Goal: Navigation & Orientation: Find specific page/section

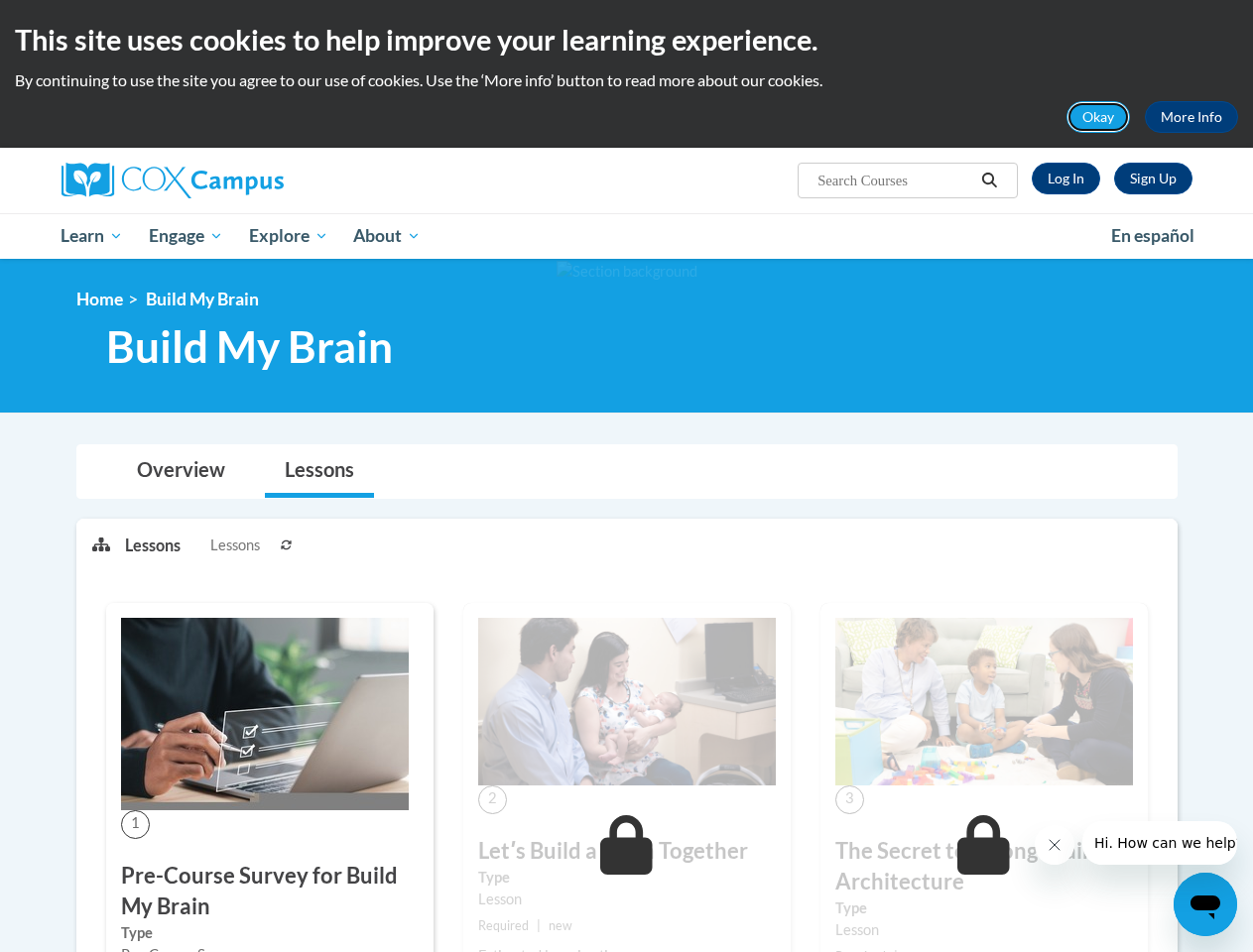
click at [1099, 117] on button "Okay" at bounding box center [1098, 117] width 64 height 32
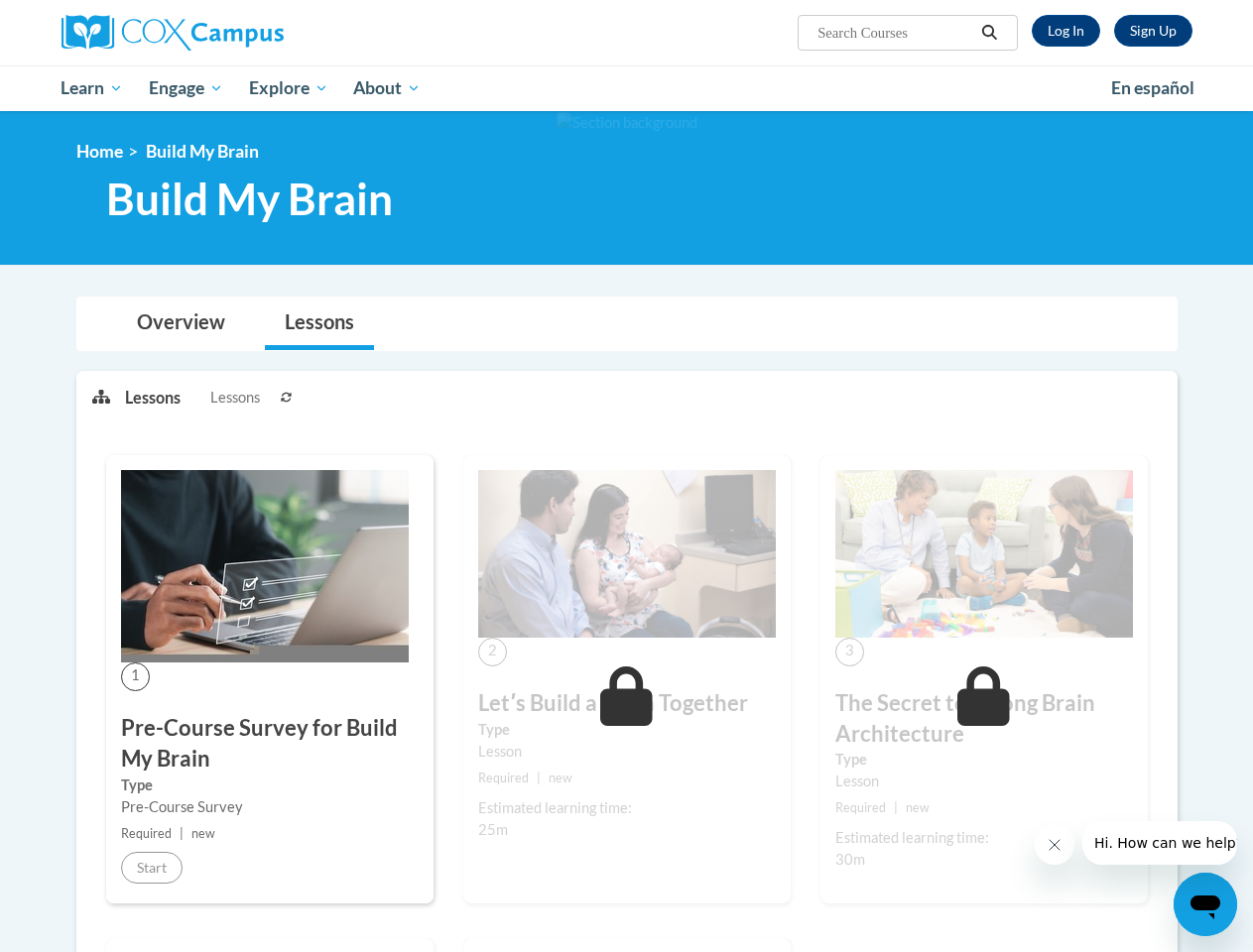
click at [989, 181] on div "<en>Home</en><fr>Accueil</fr><de>Zuhause</de><it>Casa</it><es>Casa</es><pt>Casa…" at bounding box center [627, 188] width 1160 height 94
click at [188, 236] on div at bounding box center [626, 188] width 1253 height 154
click at [290, 236] on div at bounding box center [626, 188] width 1253 height 154
click at [287, 544] on img at bounding box center [265, 566] width 288 height 193
click at [1053, 844] on icon "Close message from company" at bounding box center [1053, 844] width 10 height 10
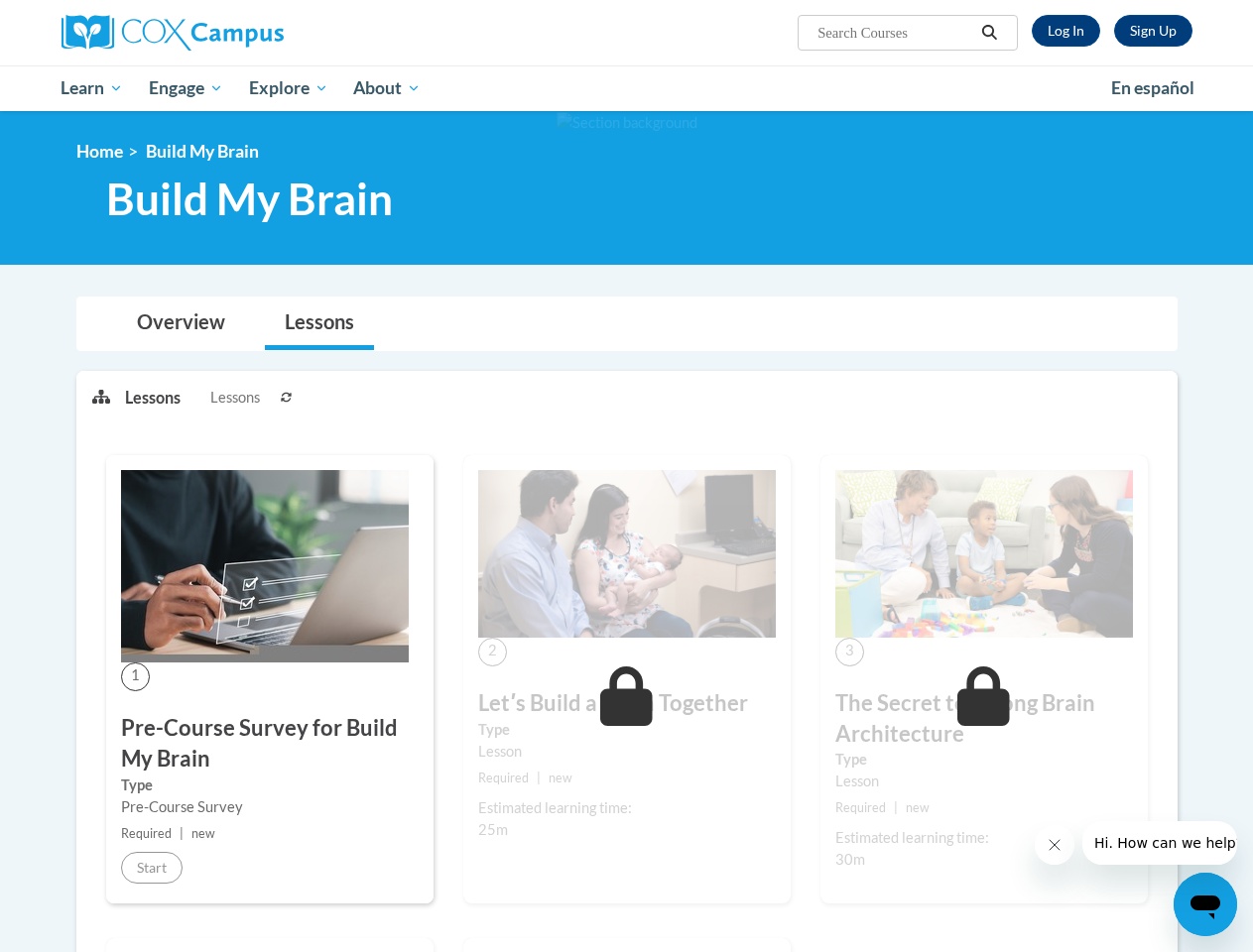
click at [1158, 842] on span "Hi. How can we help?" at bounding box center [1167, 842] width 149 height 16
click at [1205, 904] on icon "Open messaging window" at bounding box center [1205, 907] width 30 height 24
